Goal: Find specific page/section: Find specific page/section

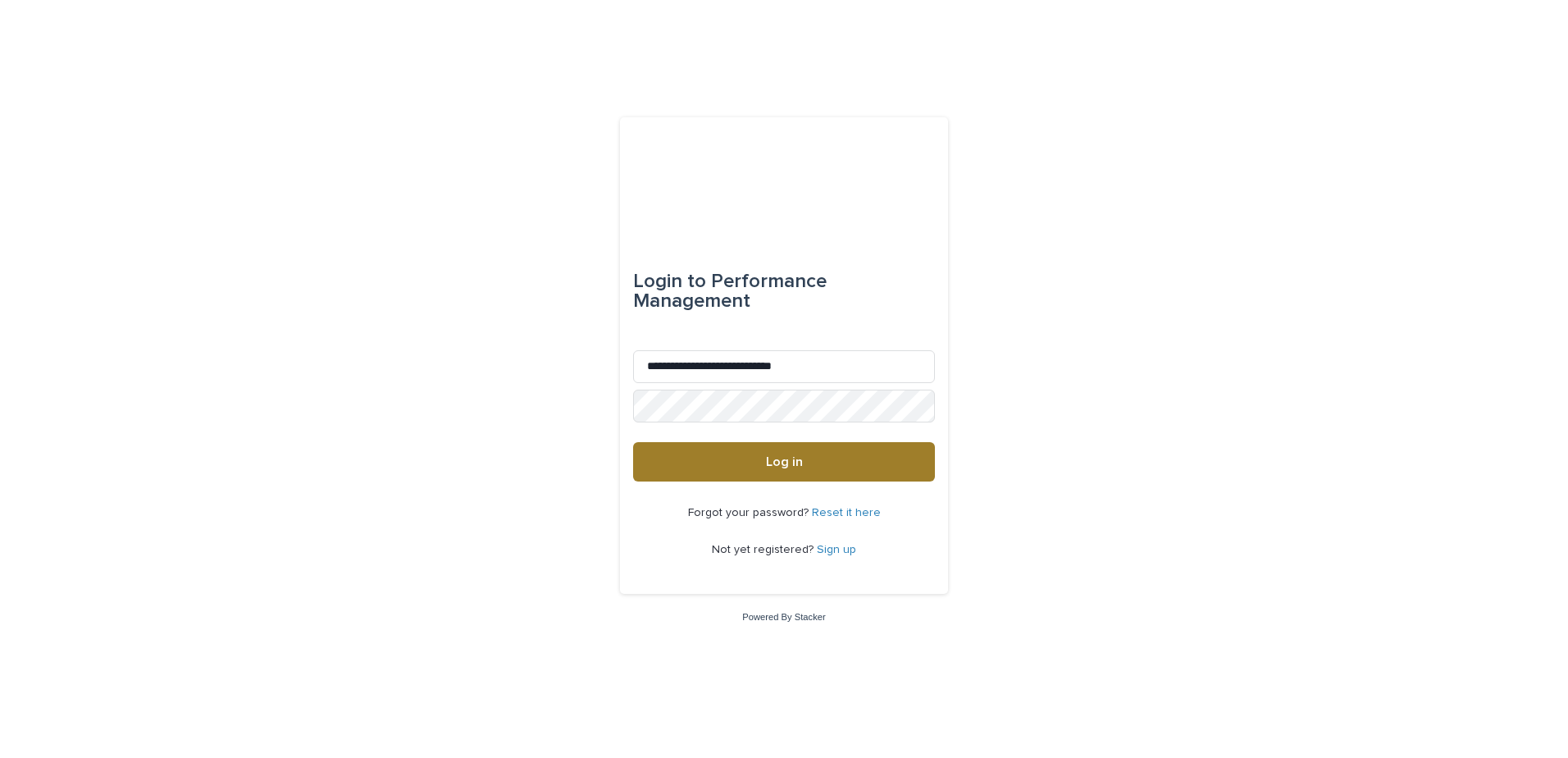
click at [766, 468] on span "Log in" at bounding box center [784, 461] width 37 height 13
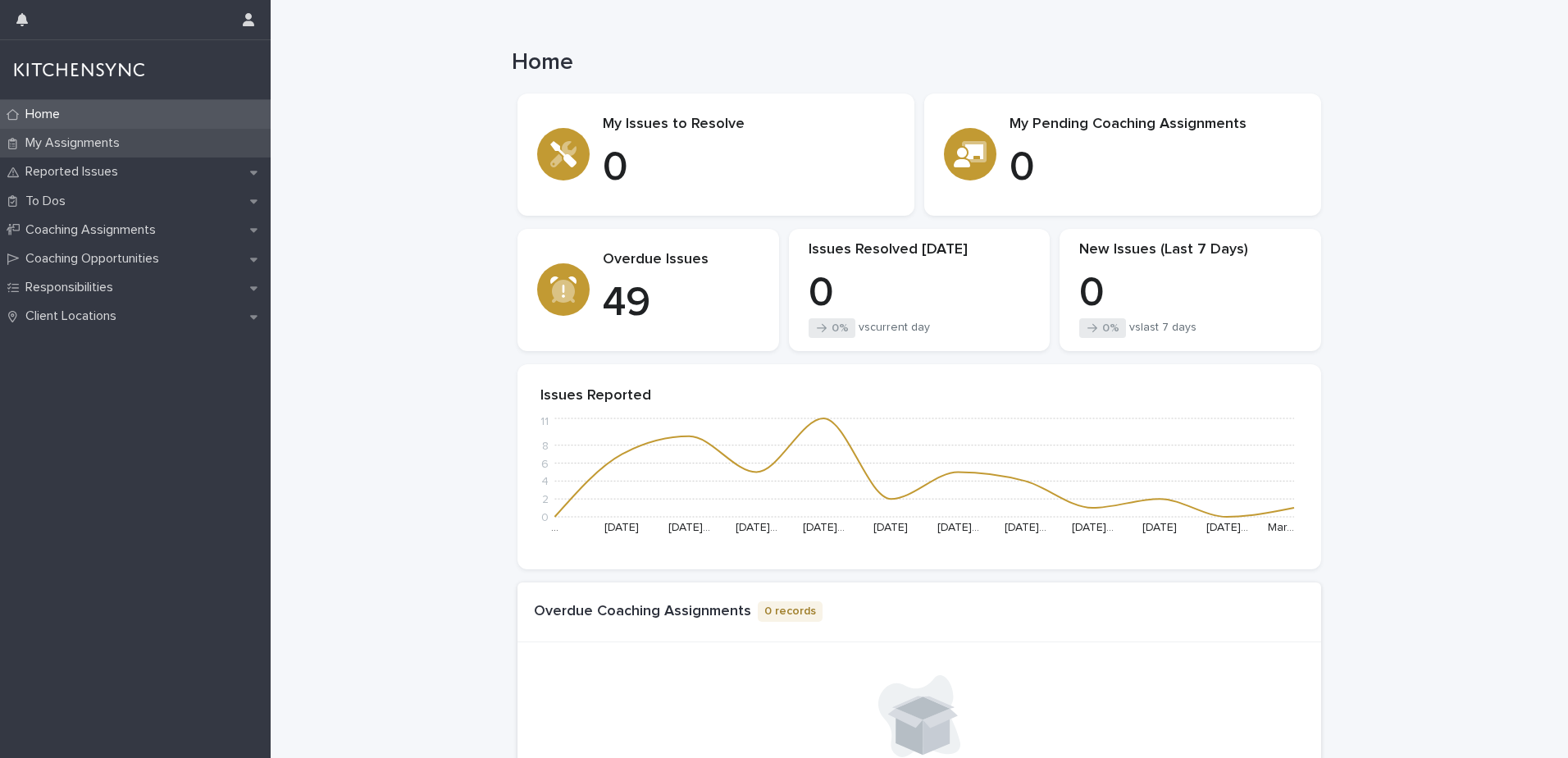
click at [62, 146] on p "My Assignments" at bounding box center [76, 143] width 114 height 16
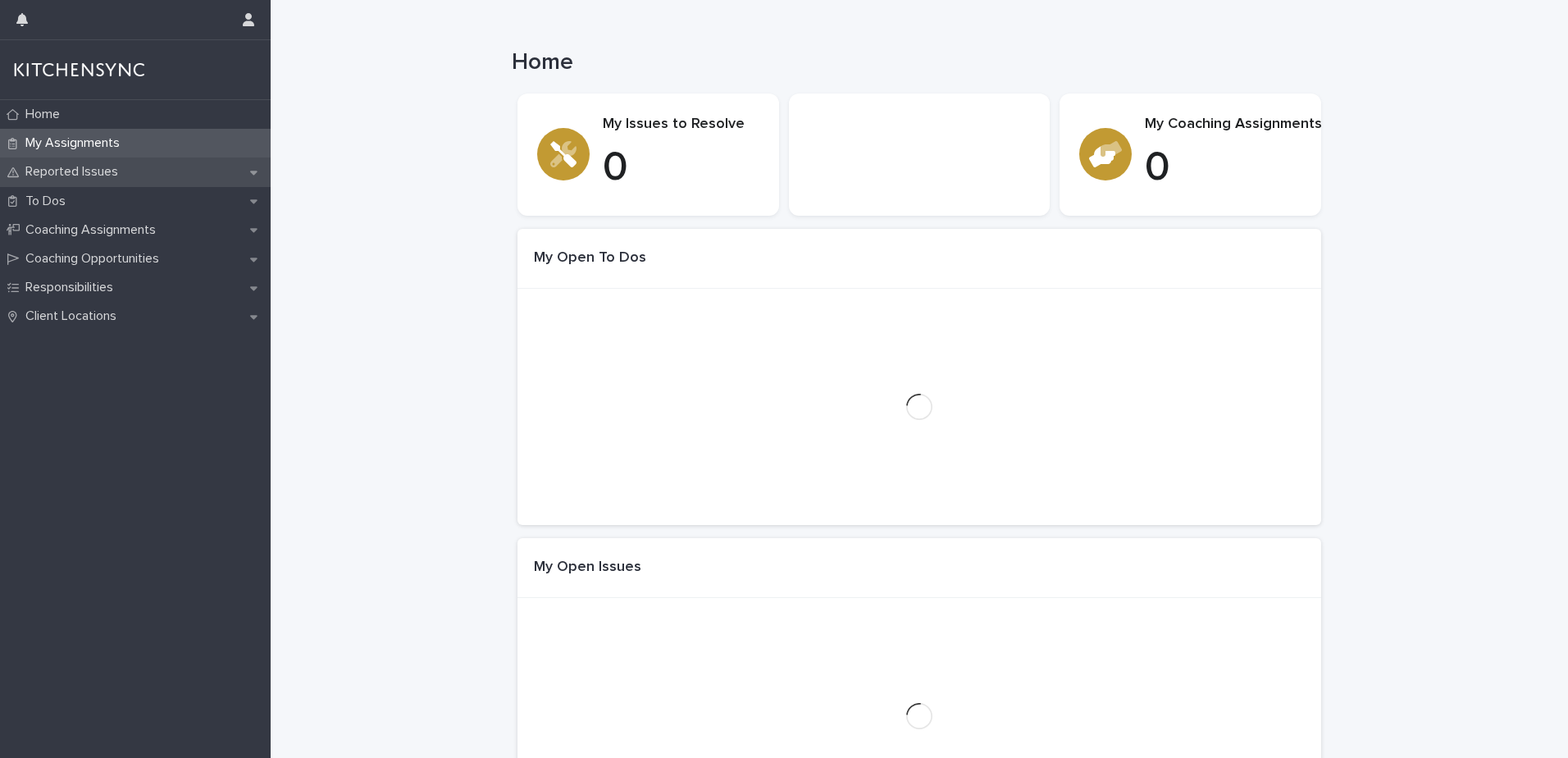
click at [75, 175] on p "Reported Issues" at bounding box center [75, 172] width 112 height 16
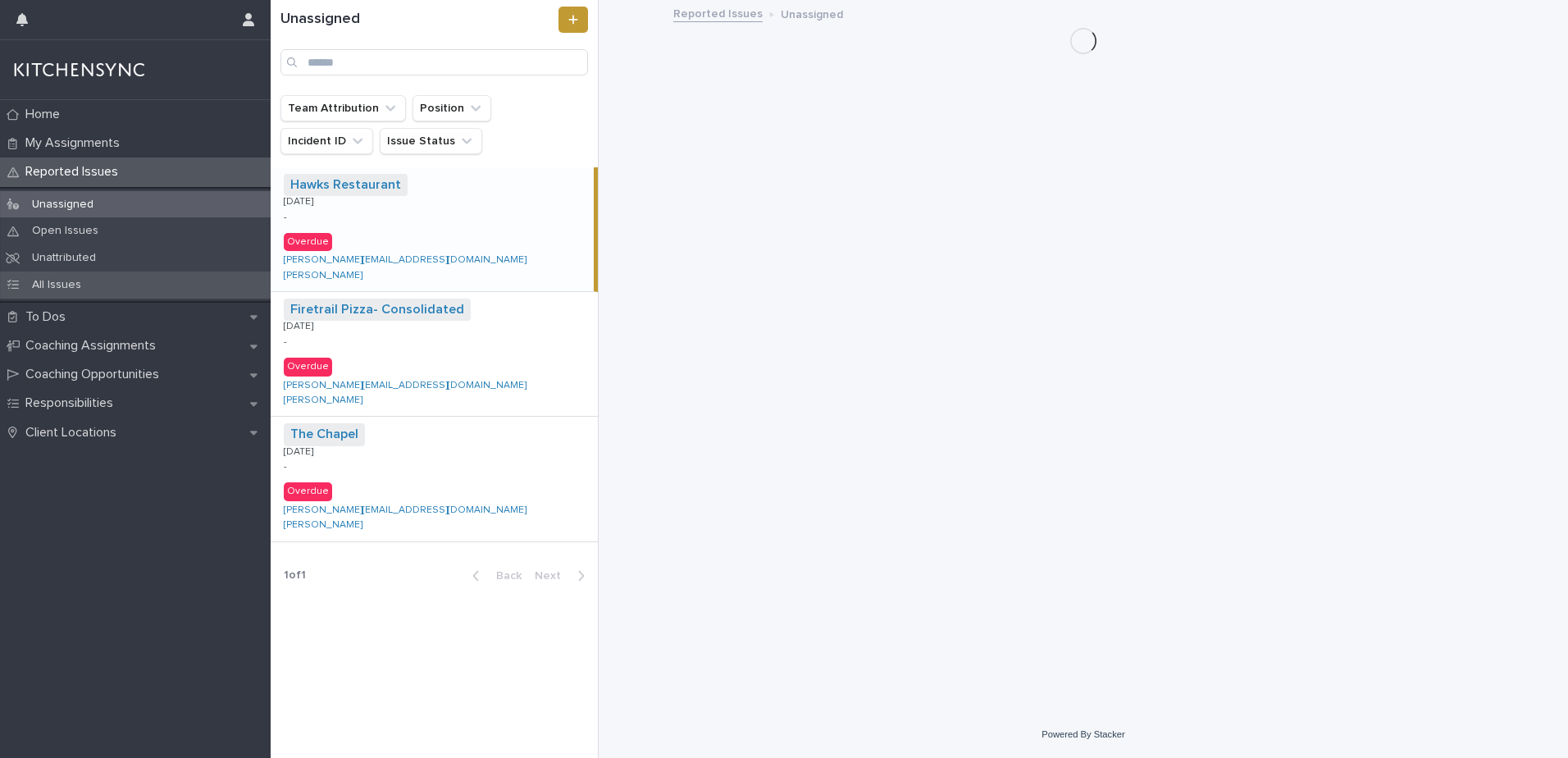
click at [56, 280] on p "All Issues" at bounding box center [57, 285] width 75 height 14
